Goal: Information Seeking & Learning: Check status

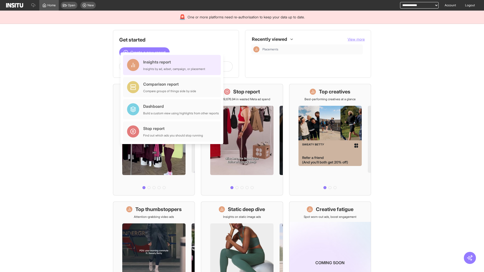
click at [173, 65] on div "Insights report Insights by ad, adset, campaign, or placement" at bounding box center [174, 65] width 62 height 12
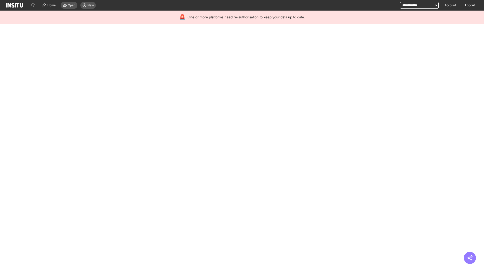
select select "**"
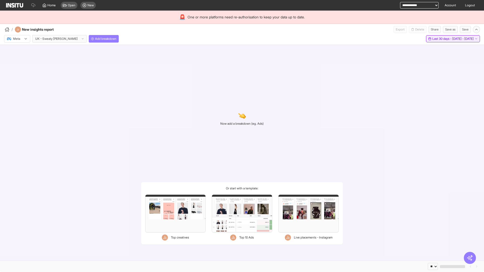
click at [442, 39] on span "Last 30 days - [DATE] - [DATE]" at bounding box center [453, 39] width 41 height 4
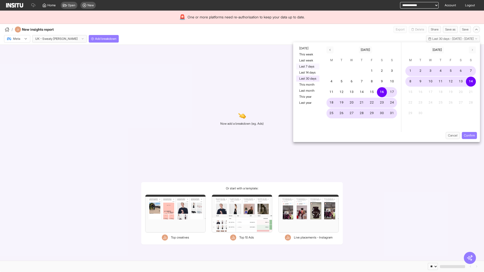
click at [307, 67] on button "Last 7 days" at bounding box center [307, 67] width 23 height 6
